Goal: Transaction & Acquisition: Purchase product/service

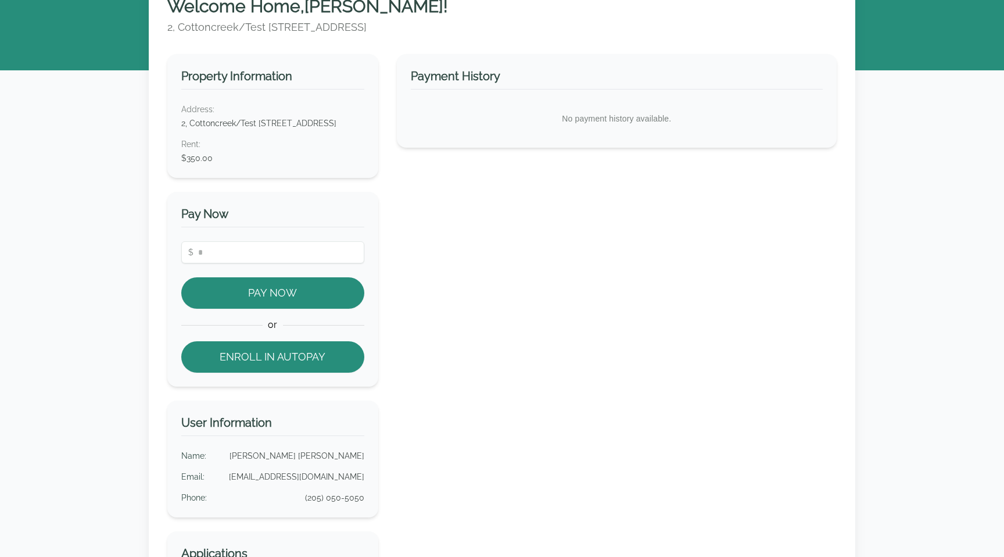
scroll to position [75, 0]
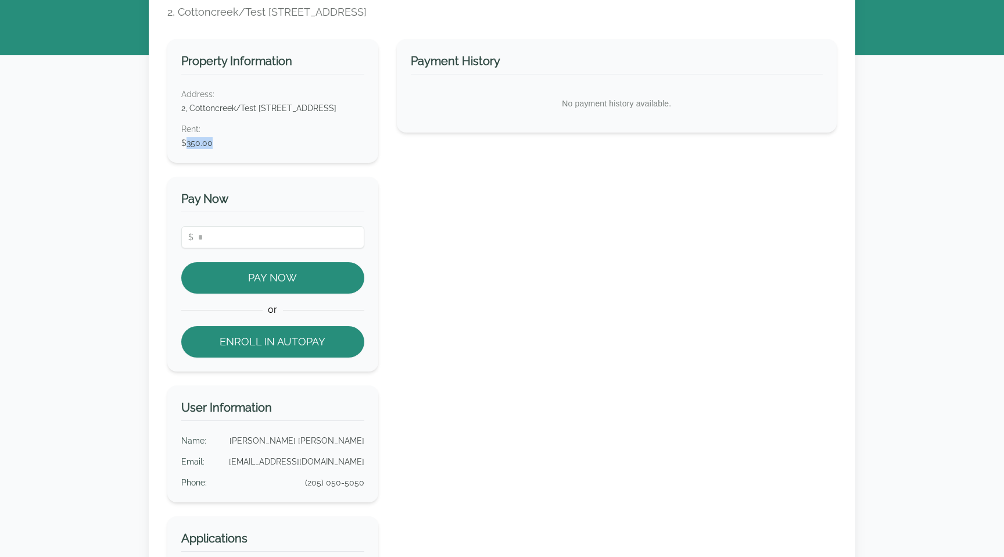
drag, startPoint x: 185, startPoint y: 151, endPoint x: 278, endPoint y: 169, distance: 94.0
click at [278, 163] on div "Property Information Address: 2, Cottoncreek/Test 417 Third Ave SW, Cullman, AL…" at bounding box center [272, 101] width 211 height 124
click at [248, 135] on dt "Rent :" at bounding box center [272, 129] width 183 height 12
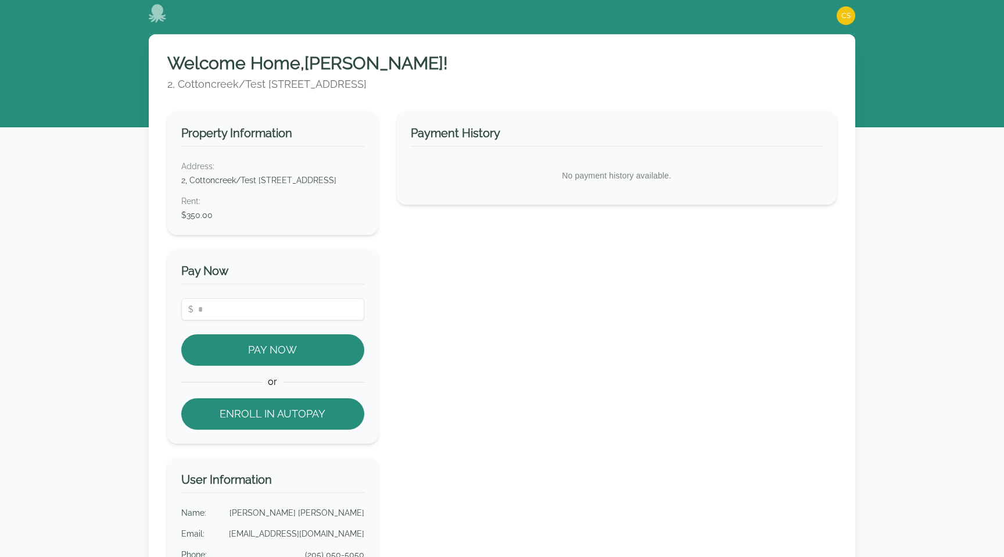
scroll to position [0, 0]
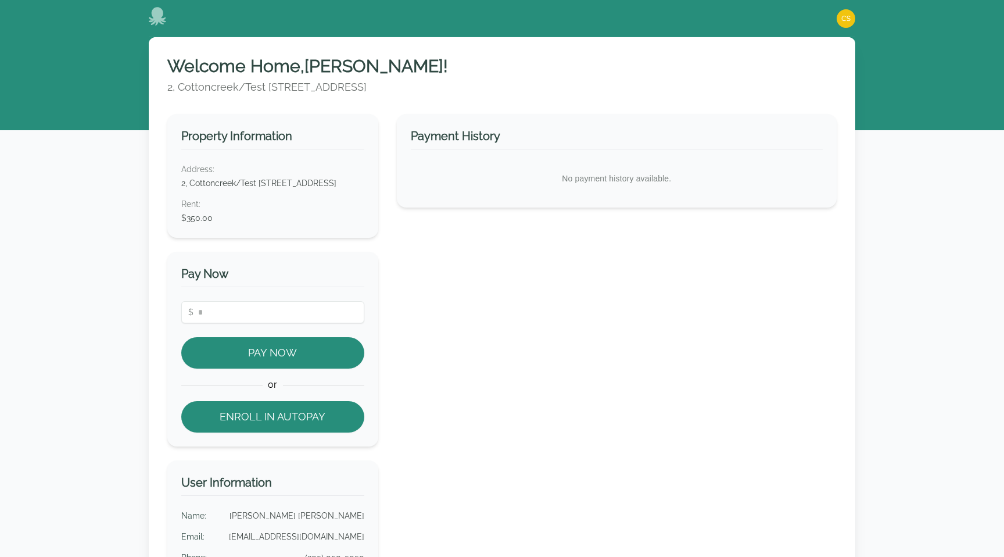
click at [207, 224] on dd "$350.00" at bounding box center [272, 218] width 183 height 12
click at [474, 353] on div "Payment History No payment history available." at bounding box center [617, 393] width 440 height 559
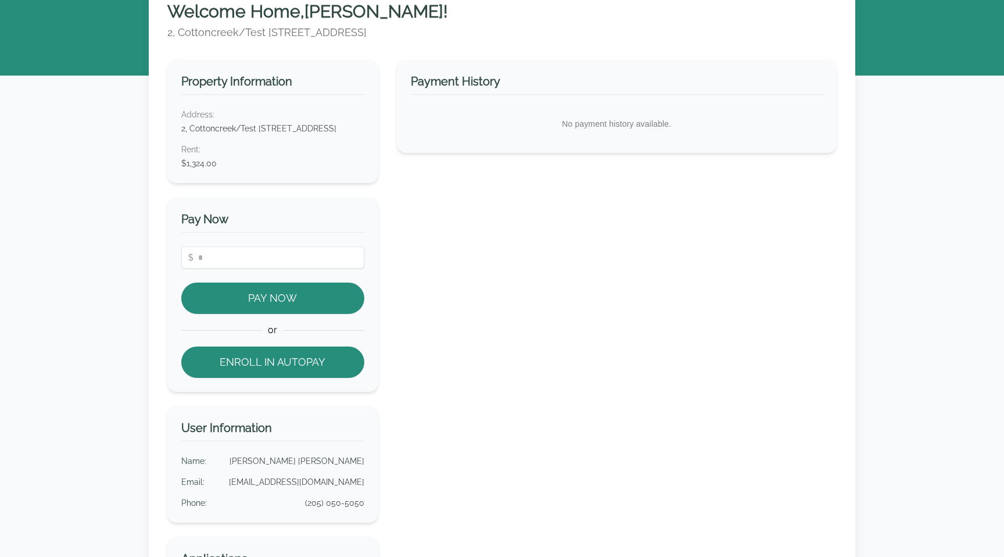
scroll to position [58, 0]
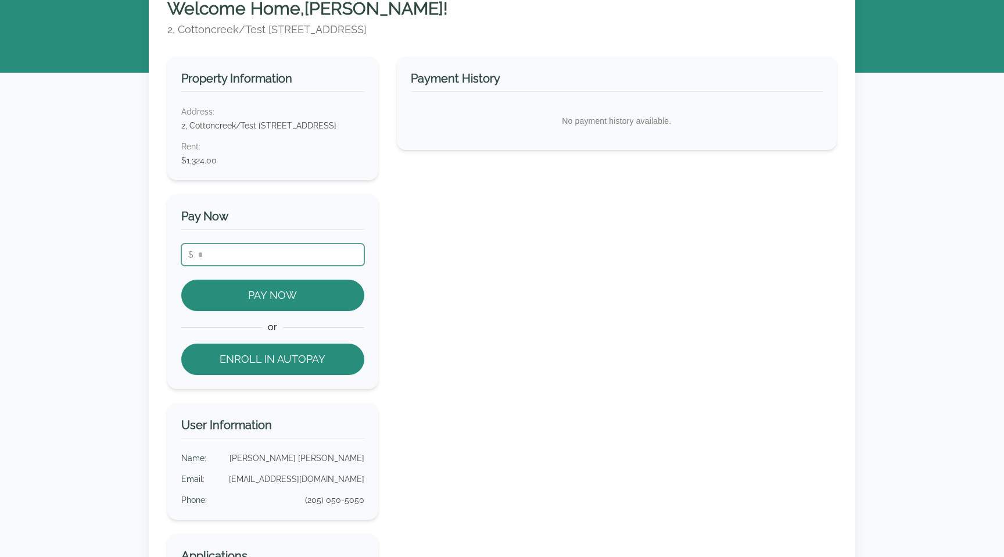
click at [261, 258] on input "number" at bounding box center [272, 254] width 183 height 22
type input "****"
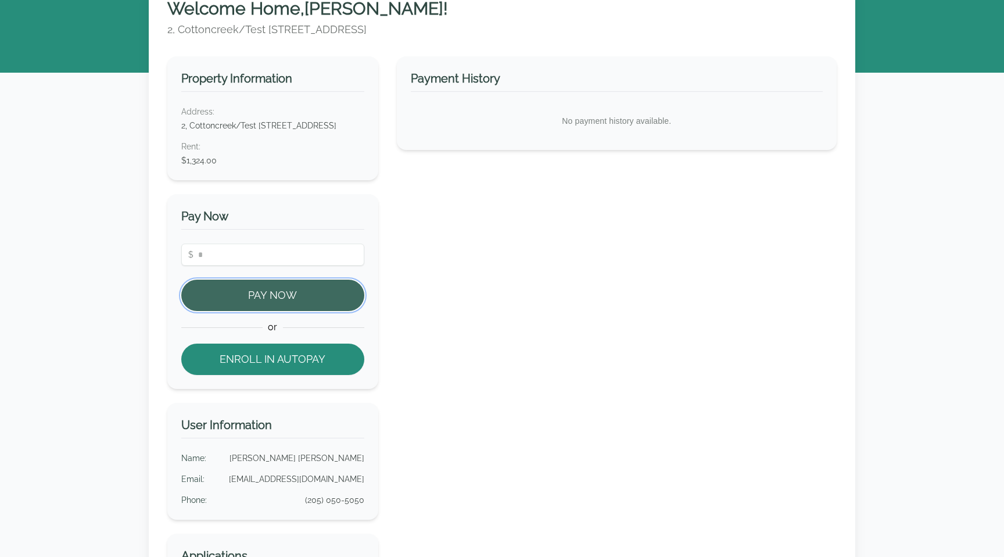
click at [263, 303] on button "Pay Now" at bounding box center [272, 295] width 183 height 31
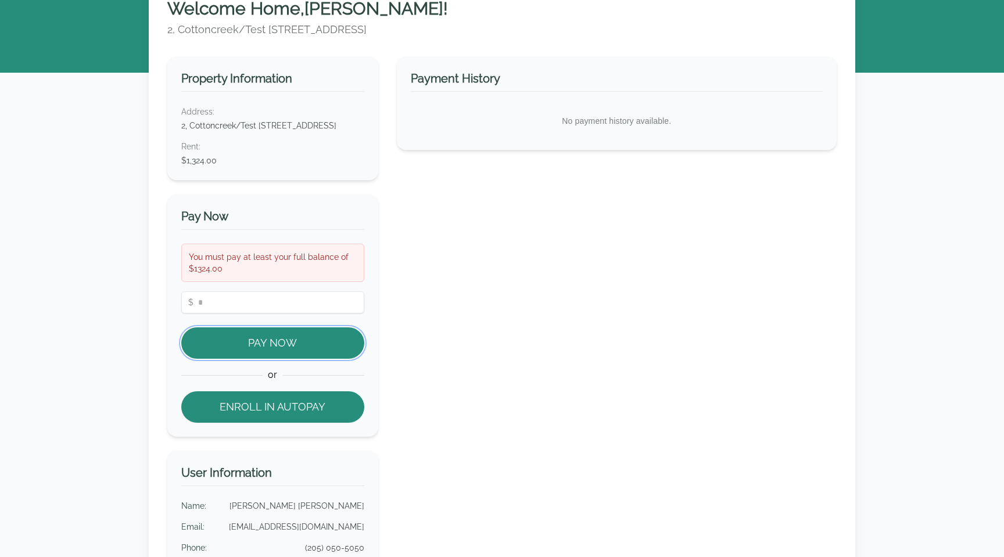
scroll to position [31, 0]
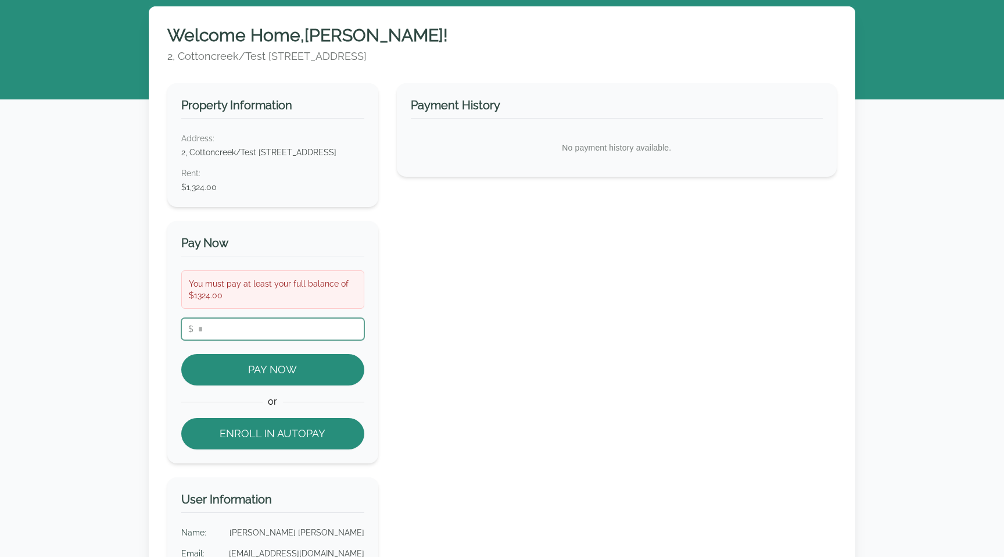
click at [219, 340] on input "****" at bounding box center [272, 329] width 183 height 22
type input "*"
type input "***"
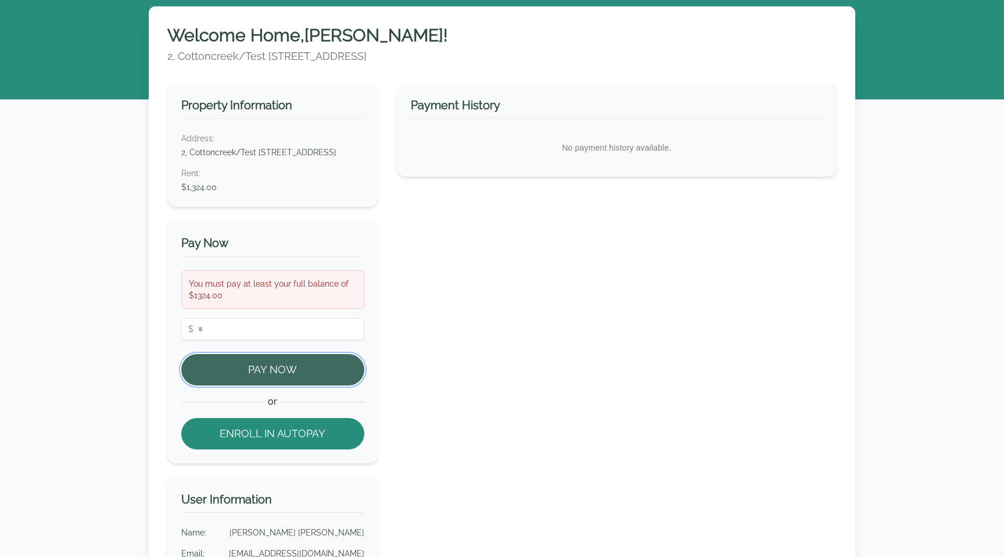
click at [217, 385] on button "Pay Now" at bounding box center [272, 369] width 183 height 31
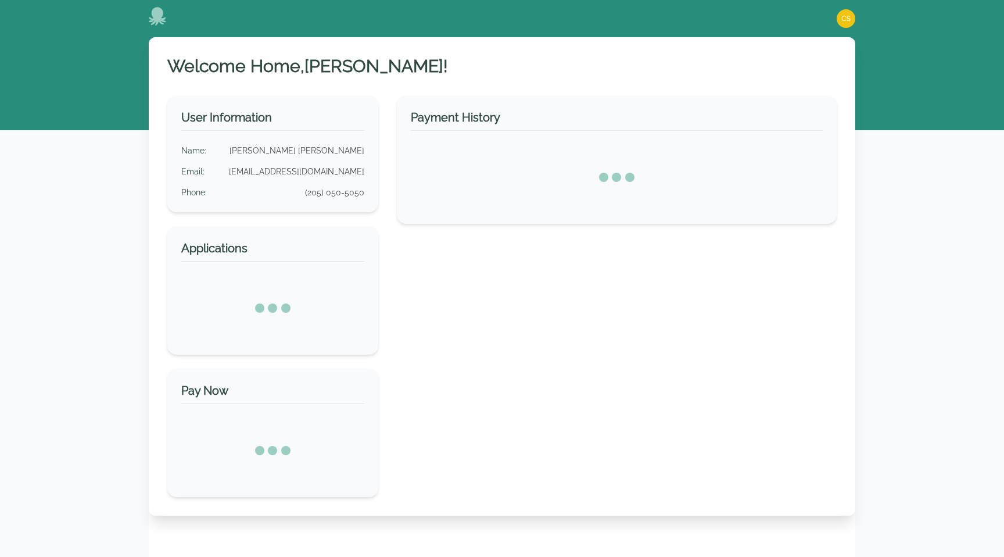
scroll to position [31, 0]
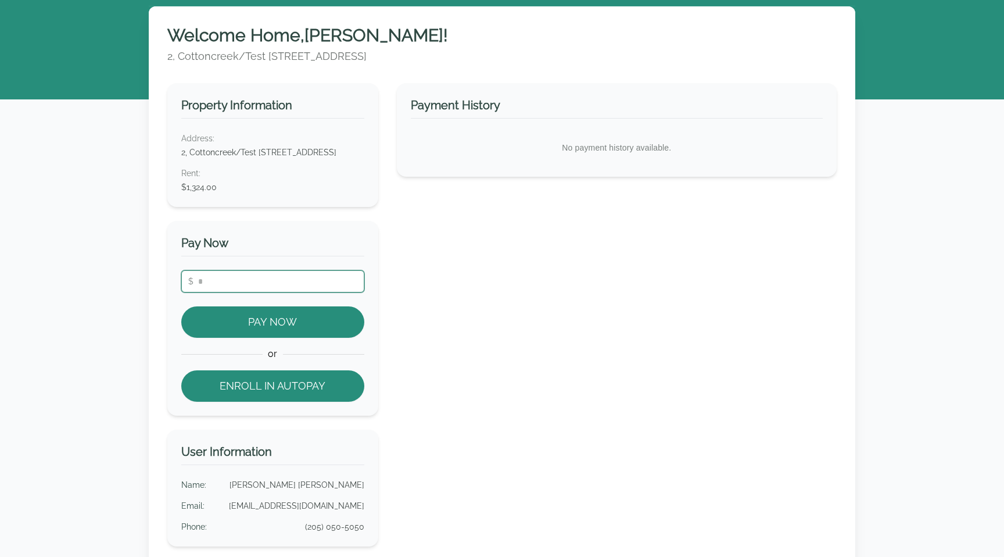
click at [306, 292] on input "number" at bounding box center [272, 281] width 183 height 22
type input "***"
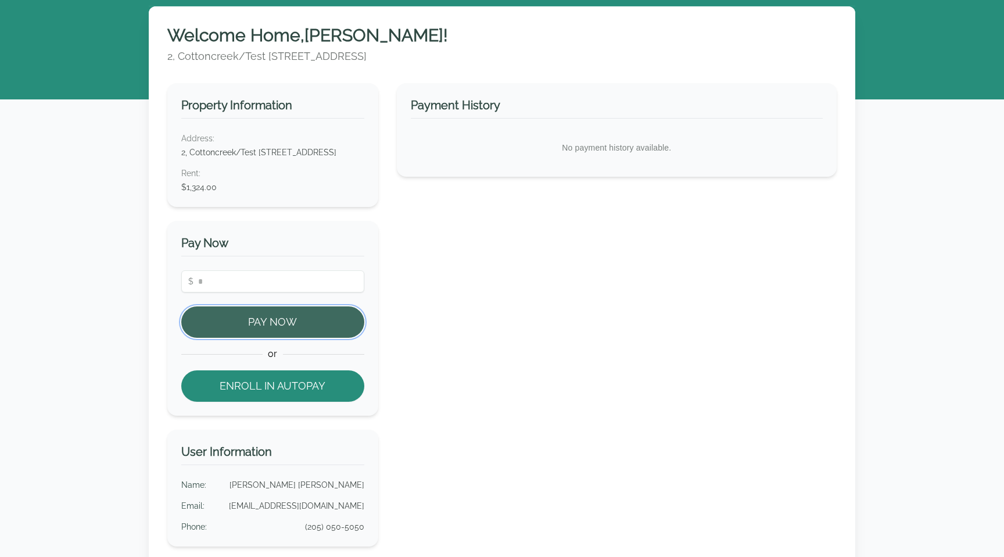
click at [315, 330] on button "Pay Now" at bounding box center [272, 321] width 183 height 31
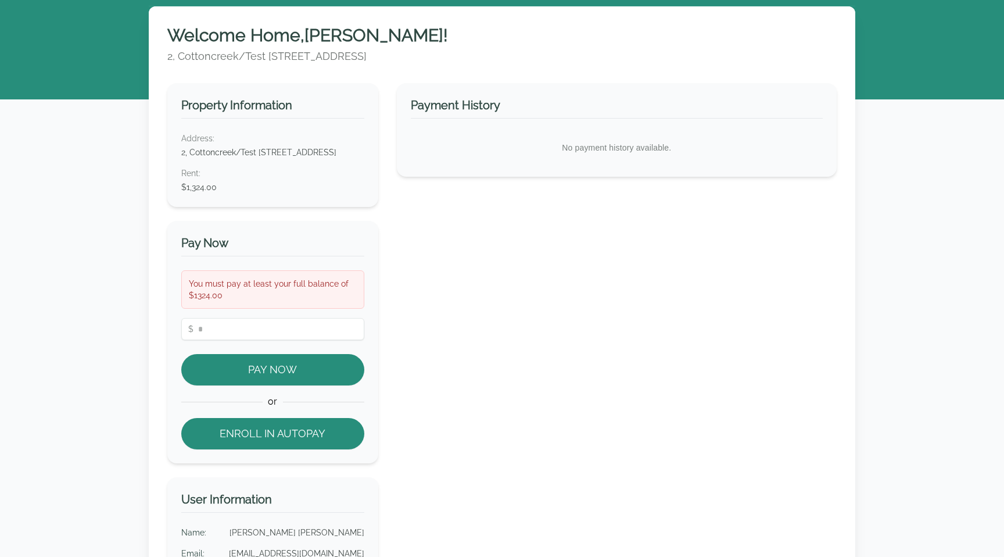
click at [193, 179] on dt "Rent :" at bounding box center [272, 173] width 183 height 12
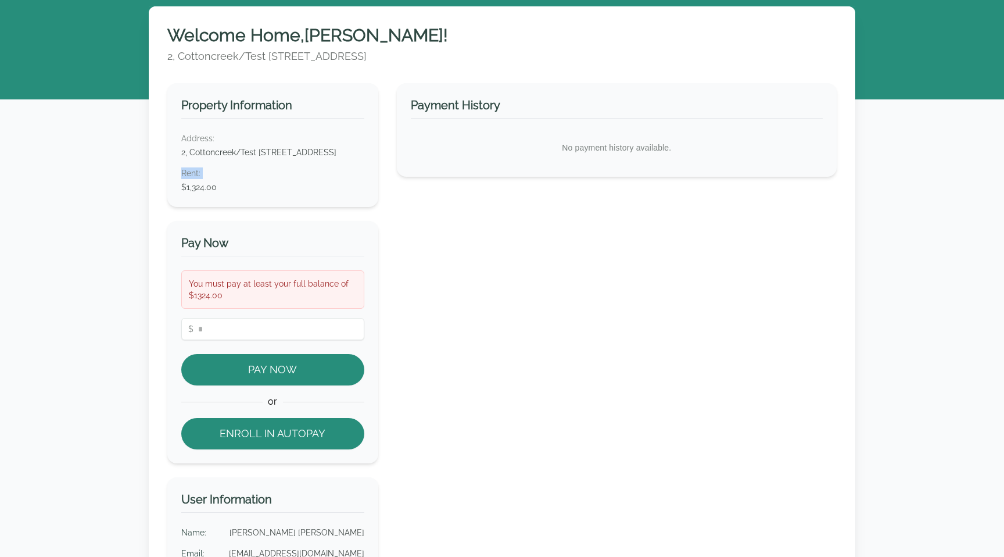
click at [193, 179] on dt "Rent :" at bounding box center [272, 173] width 183 height 12
click at [256, 192] on div "Rent : $1,324.00" at bounding box center [272, 180] width 183 height 26
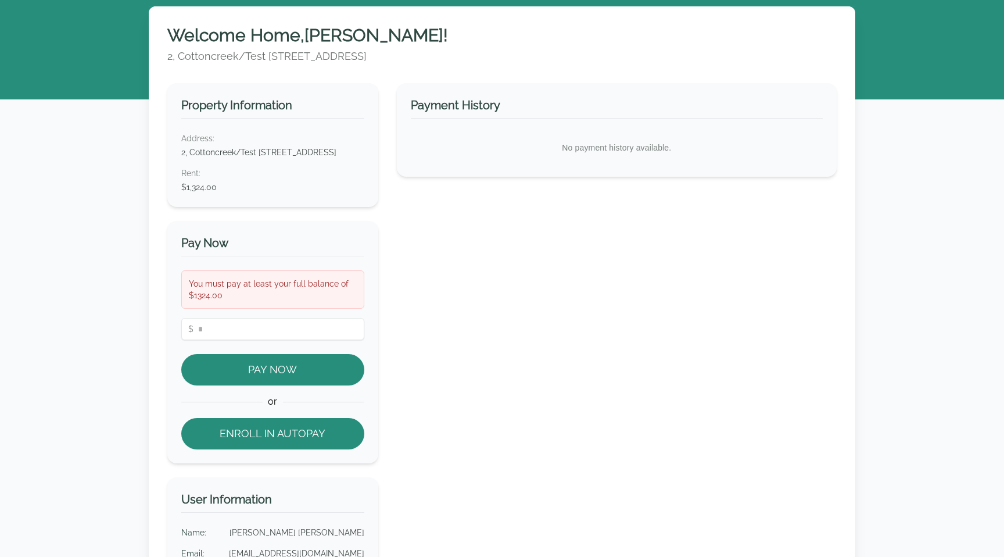
click at [222, 127] on div "Property Information Address: 2, Cottoncreek/Test [STREET_ADDRESS] Rent : $1,32…" at bounding box center [272, 145] width 211 height 124
click at [223, 110] on h3 "Property Information" at bounding box center [272, 108] width 183 height 22
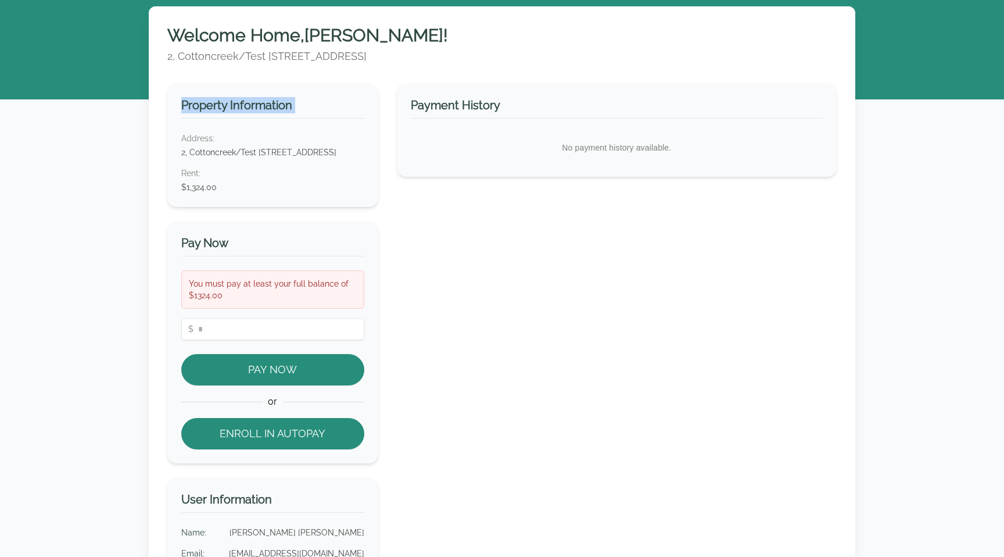
click at [223, 110] on h3 "Property Information" at bounding box center [272, 108] width 183 height 22
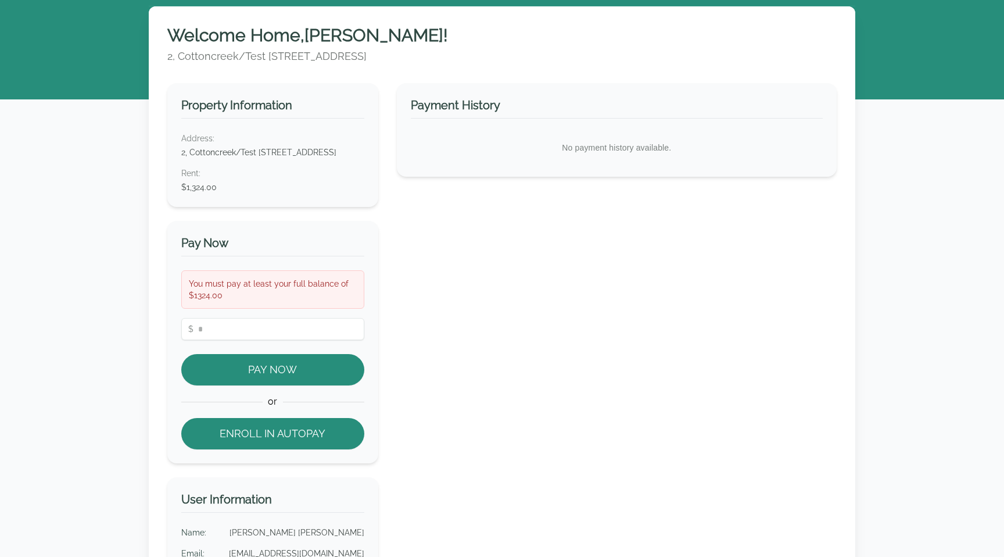
click at [207, 132] on dt "Address:" at bounding box center [272, 138] width 183 height 12
click at [205, 158] on dd "2, Cottoncreek/Test [STREET_ADDRESS]" at bounding box center [272, 152] width 183 height 12
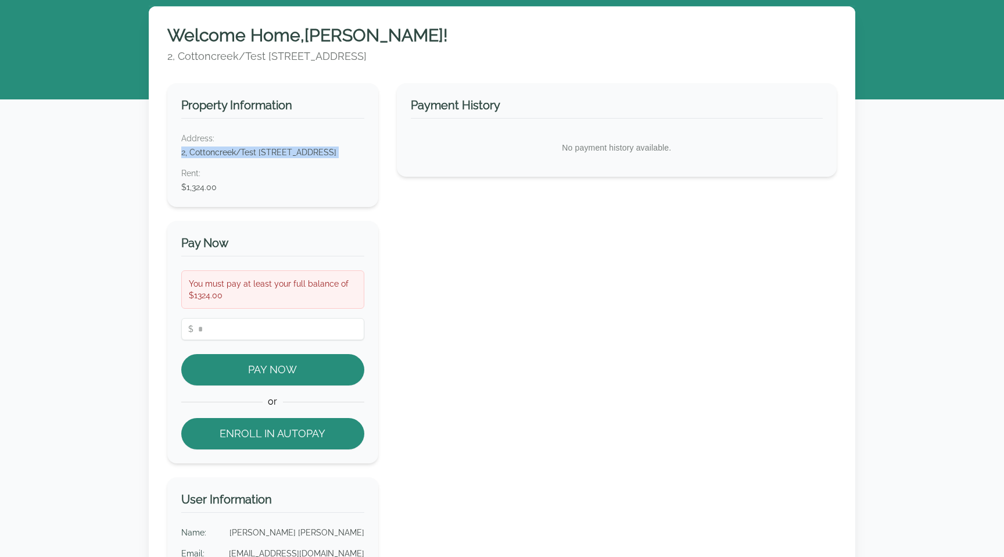
click at [205, 158] on dd "2, Cottoncreek/Test [STREET_ADDRESS]" at bounding box center [272, 152] width 183 height 12
click at [230, 179] on dt "Rent :" at bounding box center [272, 173] width 183 height 12
click at [390, 247] on div "Property Information Address: 2, Cottoncreek/Test [STREET_ADDRESS] Rent : $1,32…" at bounding box center [501, 386] width 669 height 607
drag, startPoint x: 187, startPoint y: 290, endPoint x: 282, endPoint y: 324, distance: 101.8
click at [282, 324] on div "You must pay at least your full balance of $1324.00 $ *** Pay Now or Enroll in …" at bounding box center [272, 359] width 183 height 179
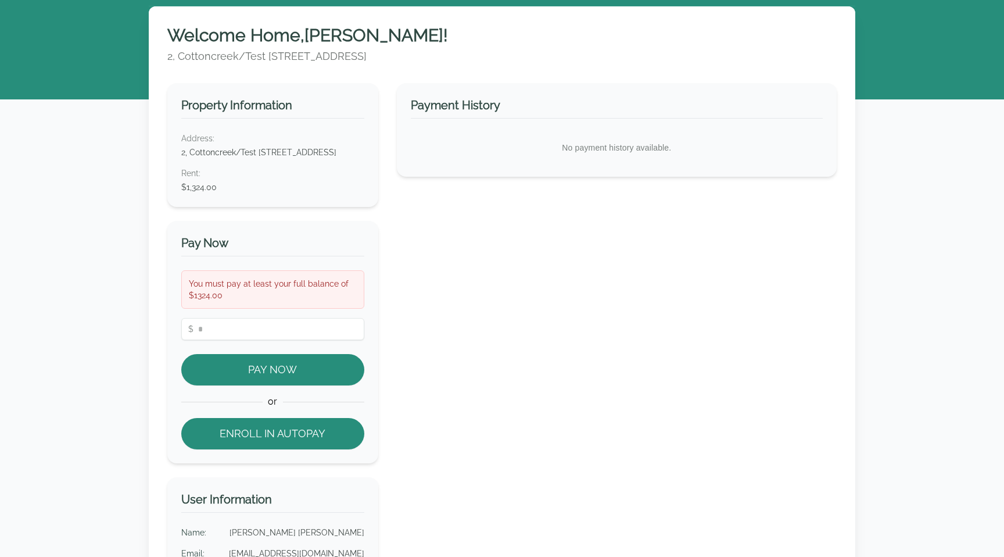
click at [282, 324] on div "You must pay at least your full balance of $1324.00 $ *** Pay Now or Enroll in …" at bounding box center [272, 359] width 183 height 179
drag, startPoint x: 174, startPoint y: 293, endPoint x: 271, endPoint y: 352, distance: 113.9
click at [271, 352] on div "Pay Now You must pay at least your full balance of $1324.00 $ *** Pay Now or En…" at bounding box center [272, 342] width 211 height 242
click at [269, 340] on input "***" at bounding box center [272, 329] width 183 height 22
click at [574, 272] on div "Payment History No payment history available." at bounding box center [617, 386] width 440 height 607
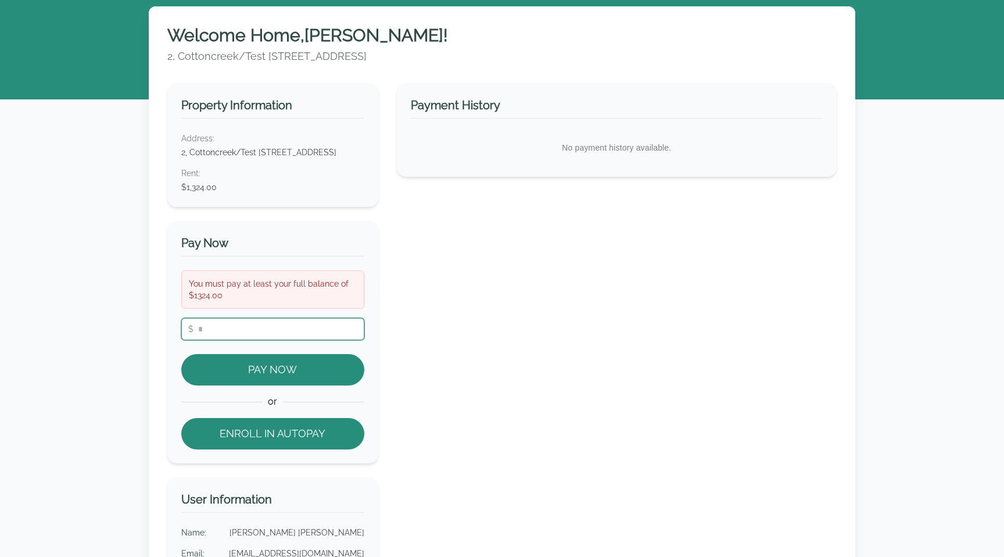
click at [239, 340] on input "***" at bounding box center [272, 329] width 183 height 22
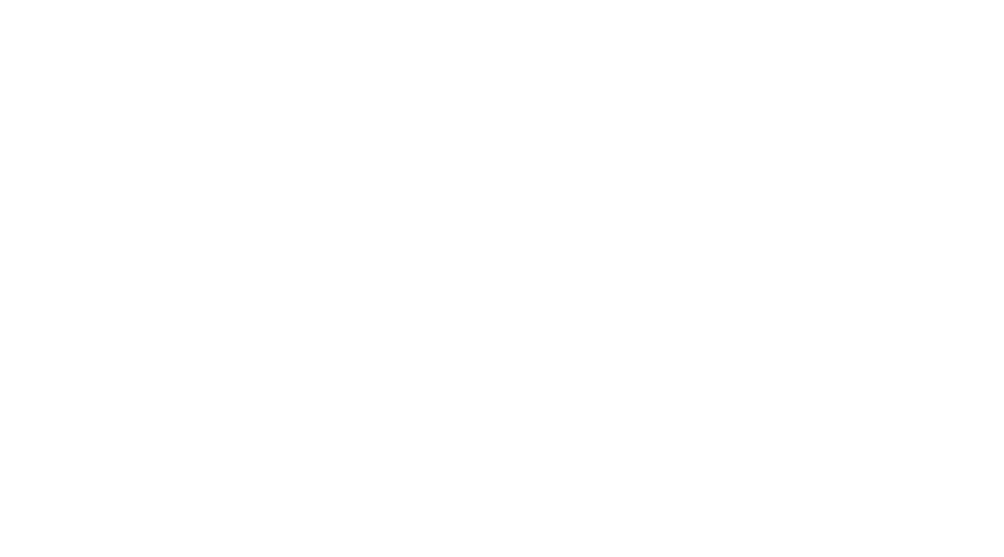
scroll to position [31, 0]
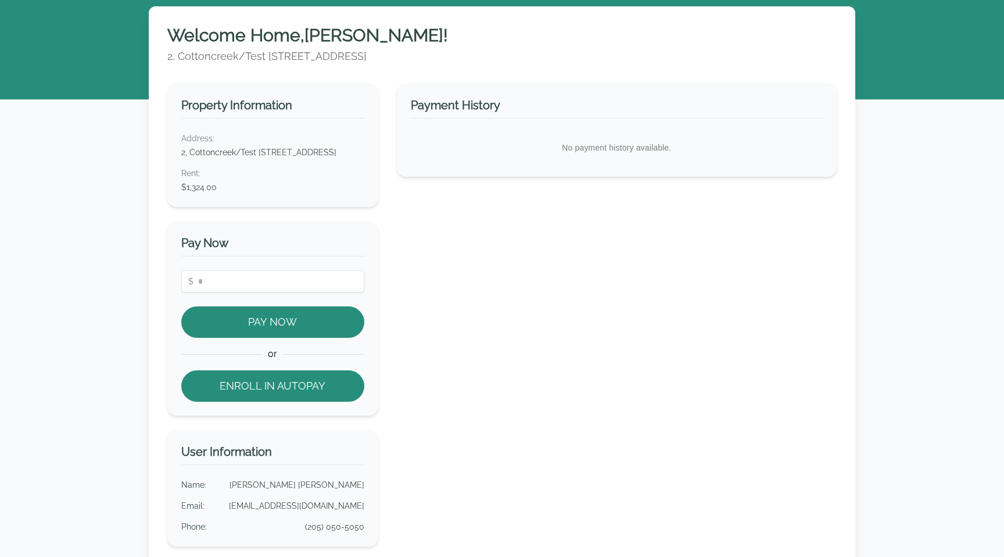
click at [248, 281] on div "Pay Now $ Pay Now or Enroll in Autopay" at bounding box center [272, 318] width 211 height 195
click at [237, 292] on input "number" at bounding box center [272, 281] width 183 height 22
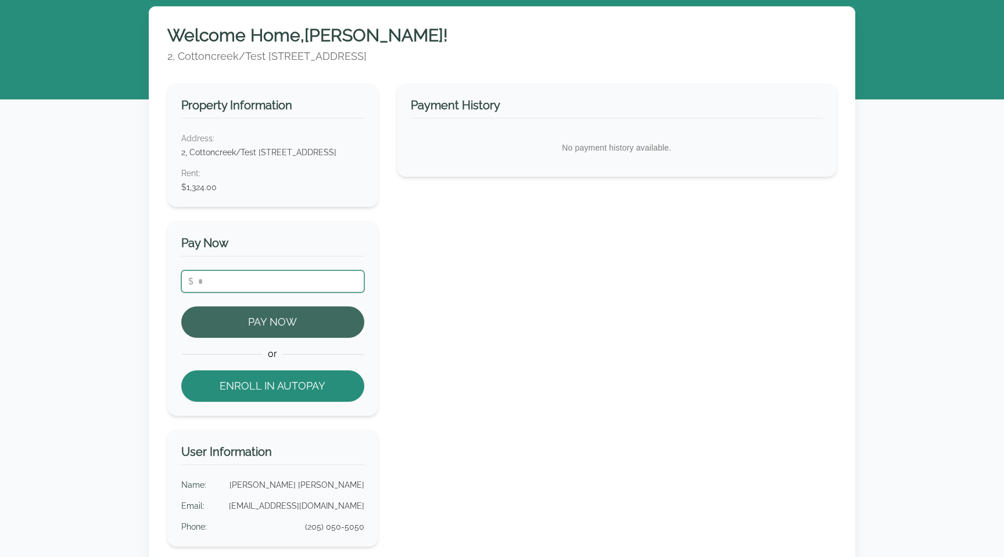
type input "***"
click at [265, 330] on button "Pay Now" at bounding box center [272, 321] width 183 height 31
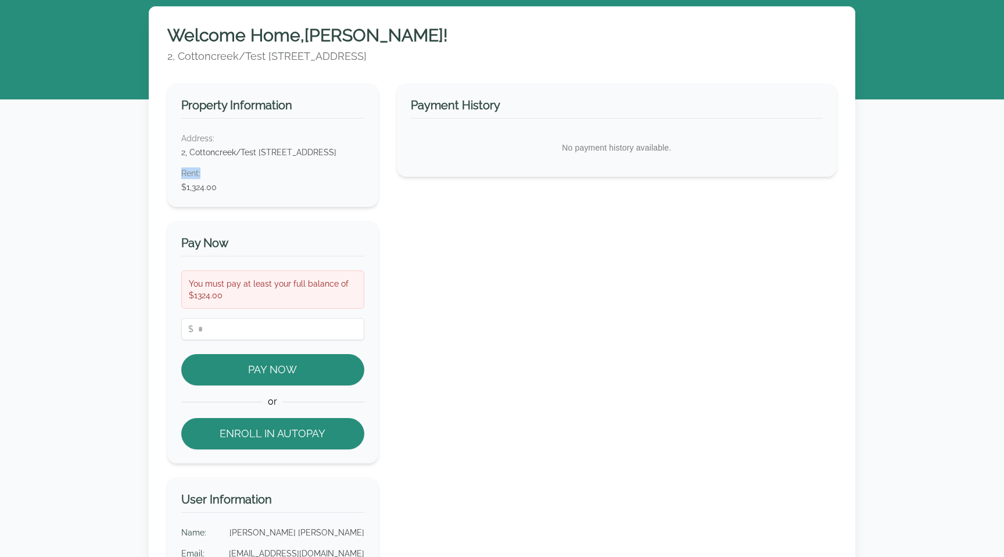
drag, startPoint x: 181, startPoint y: 182, endPoint x: 212, endPoint y: 191, distance: 32.4
click at [207, 179] on dt "Rent :" at bounding box center [272, 173] width 183 height 12
click at [198, 158] on dd "2, Cottoncreek/Test [STREET_ADDRESS]" at bounding box center [272, 152] width 183 height 12
drag, startPoint x: 178, startPoint y: 180, endPoint x: 209, endPoint y: 180, distance: 30.2
click at [192, 180] on div "Property Information Address: 2, Cottoncreek/Test [STREET_ADDRESS] Rent : $1,32…" at bounding box center [272, 145] width 211 height 124
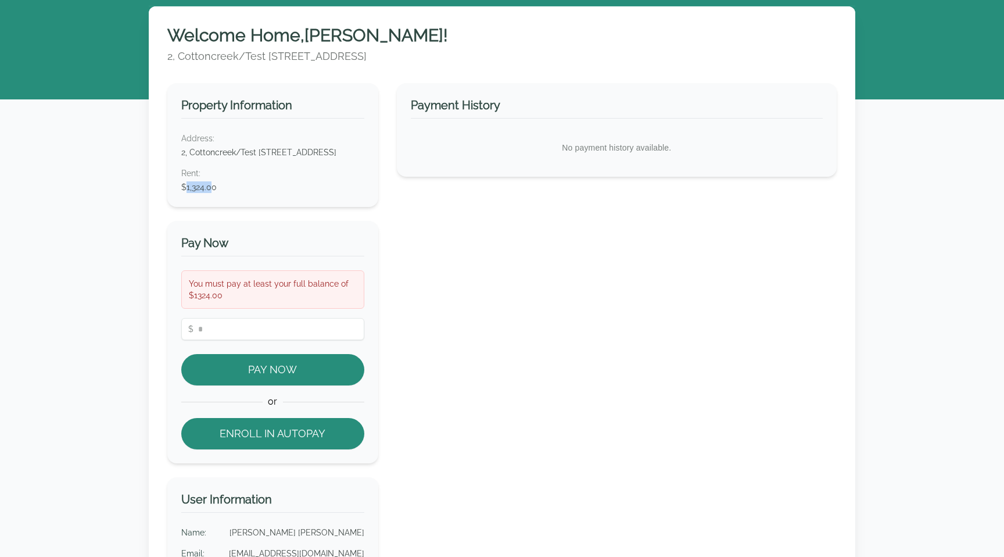
drag, startPoint x: 187, startPoint y: 200, endPoint x: 234, endPoint y: 200, distance: 46.5
click at [215, 193] on dd "$1,324.00" at bounding box center [272, 187] width 183 height 12
click at [193, 179] on dt "Rent :" at bounding box center [272, 173] width 183 height 12
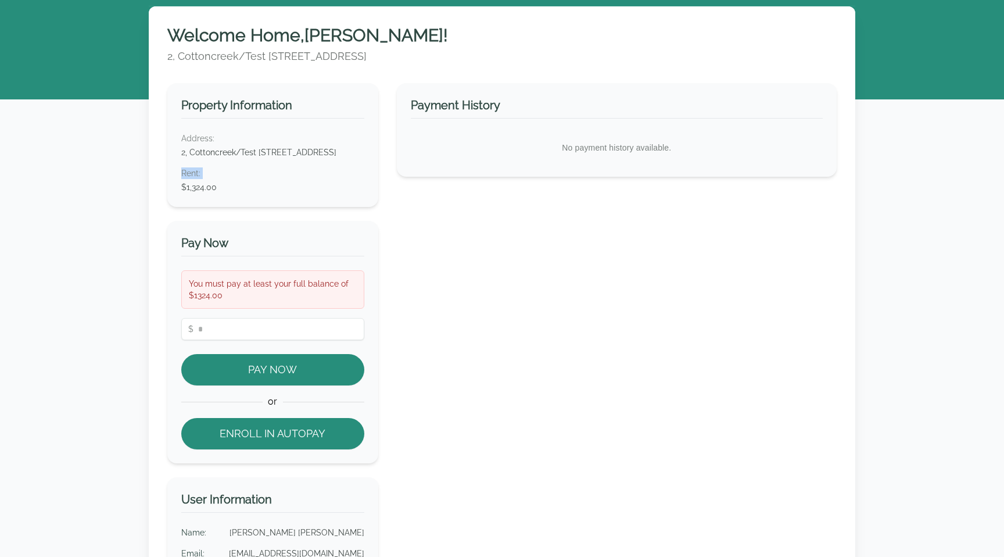
click at [193, 179] on dt "Rent :" at bounding box center [272, 173] width 183 height 12
